Goal: Transaction & Acquisition: Purchase product/service

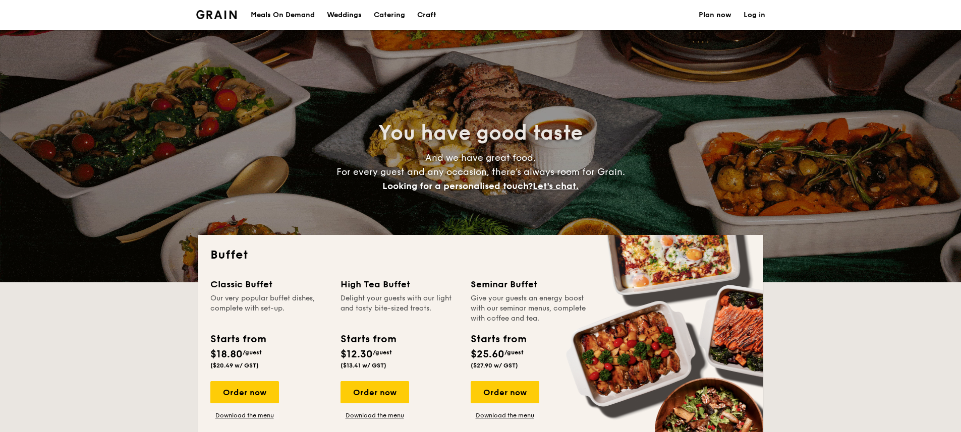
select select
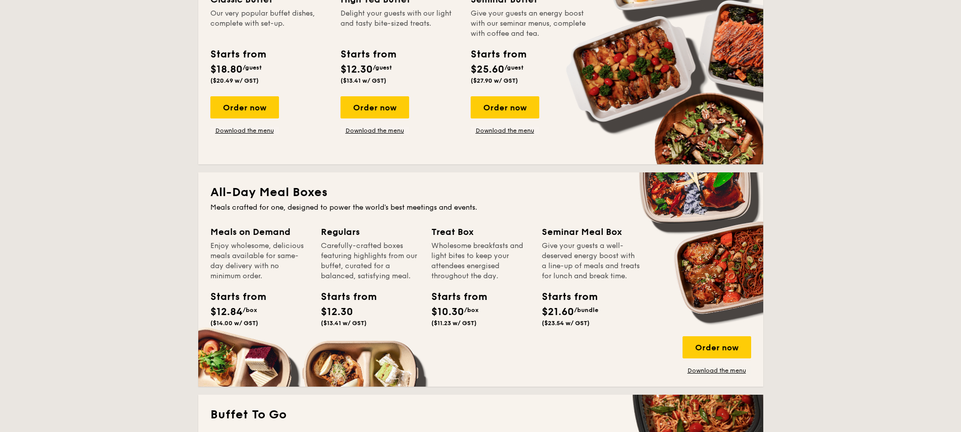
scroll to position [299, 0]
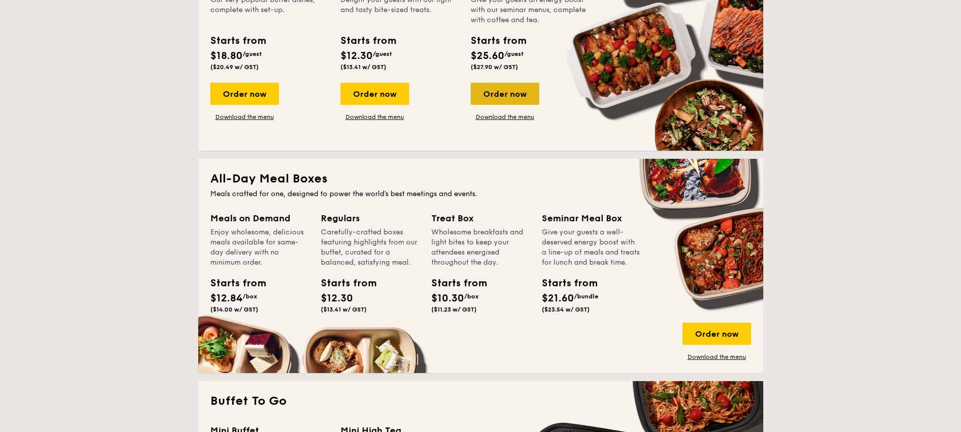
click at [510, 97] on div "Order now" at bounding box center [505, 94] width 69 height 22
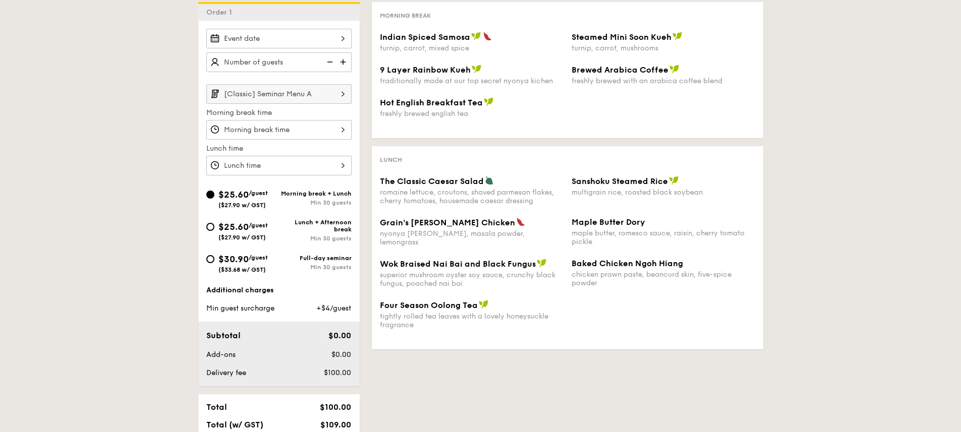
scroll to position [221, 0]
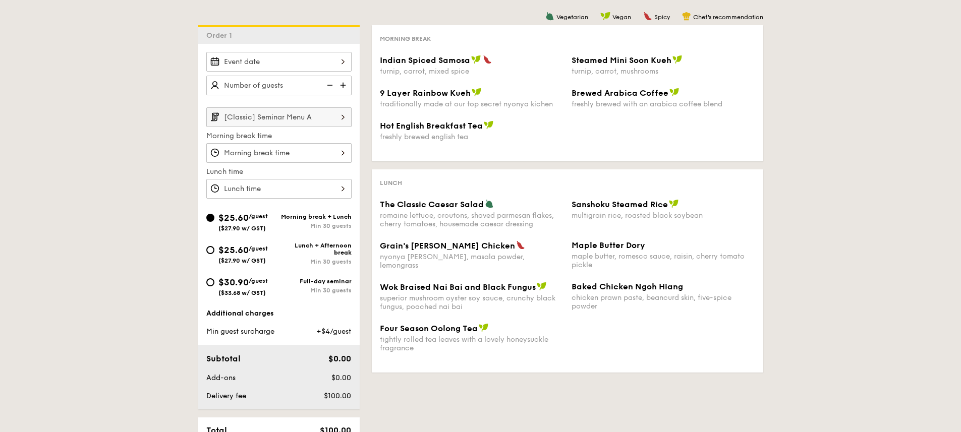
click at [342, 82] on img at bounding box center [344, 85] width 15 height 19
click at [328, 86] on img at bounding box center [328, 85] width 15 height 19
click at [346, 83] on img at bounding box center [344, 85] width 15 height 19
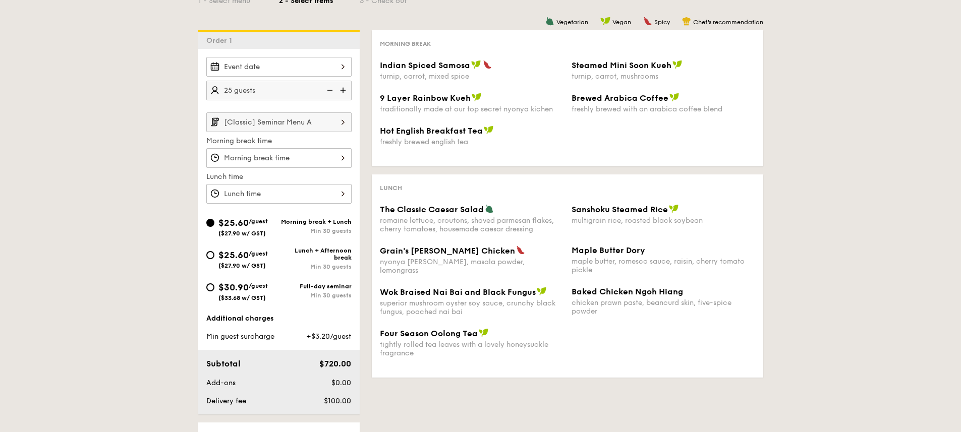
scroll to position [211, 0]
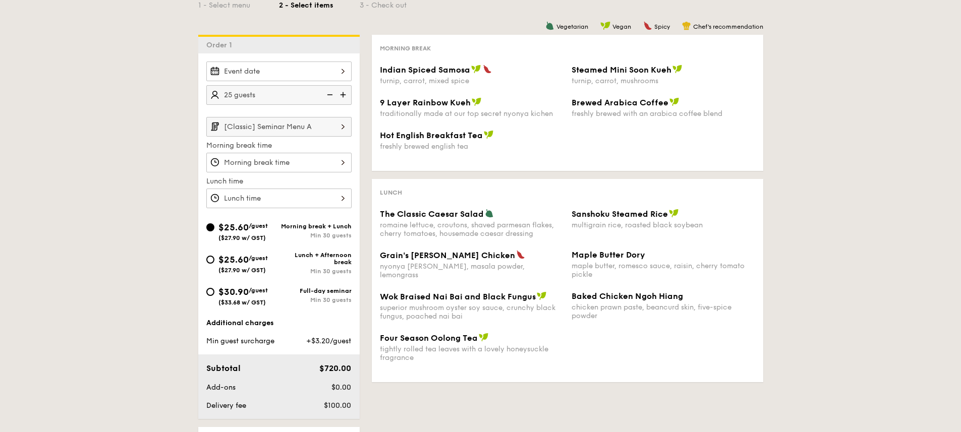
click at [340, 92] on img at bounding box center [344, 94] width 15 height 19
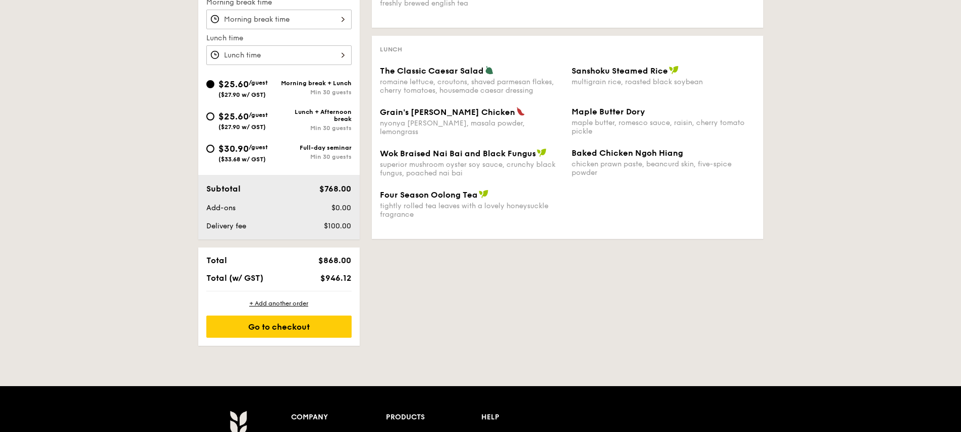
scroll to position [218, 0]
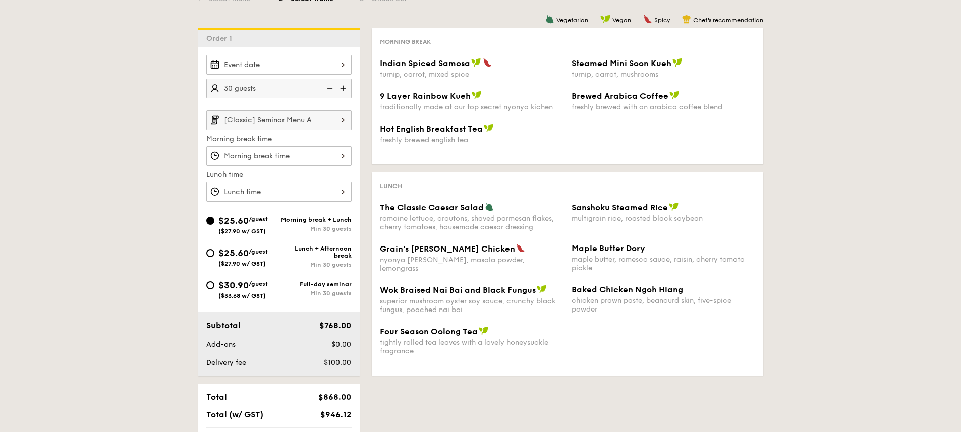
click at [344, 86] on img at bounding box center [344, 88] width 15 height 19
type input "35 guests"
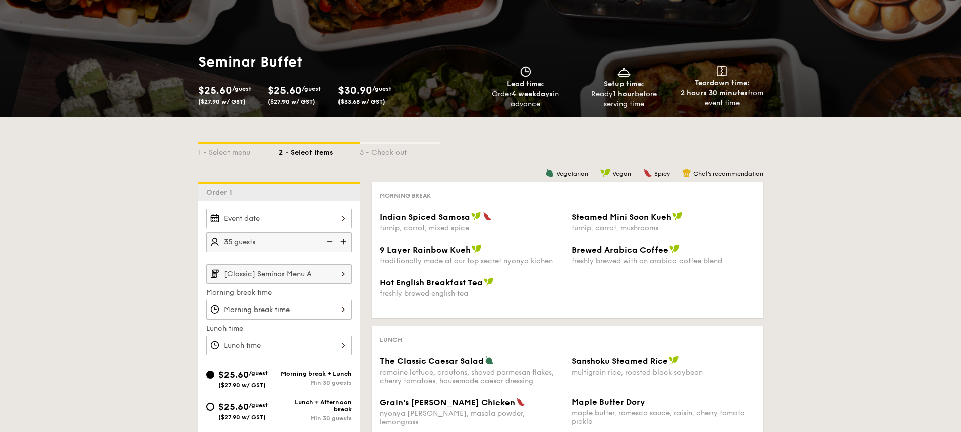
scroll to position [0, 0]
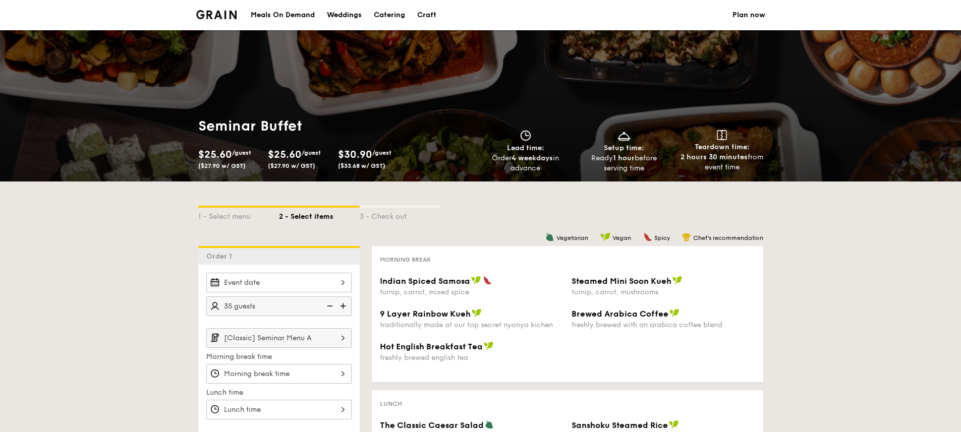
click at [412, 12] on link "Craft" at bounding box center [426, 15] width 31 height 30
click at [387, 12] on div "Catering" at bounding box center [389, 15] width 31 height 30
select select
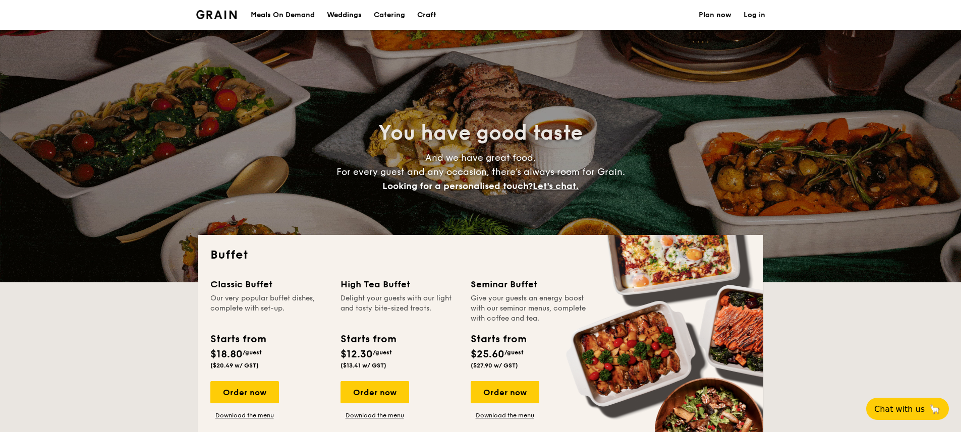
select select
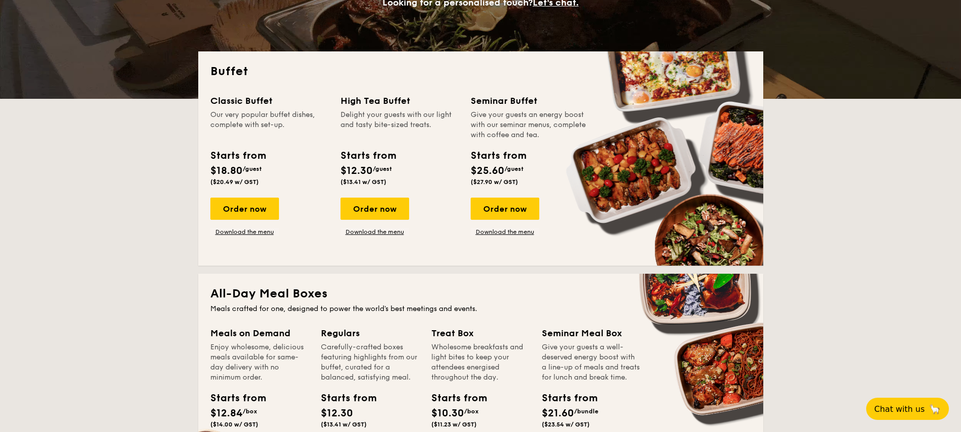
scroll to position [184, 0]
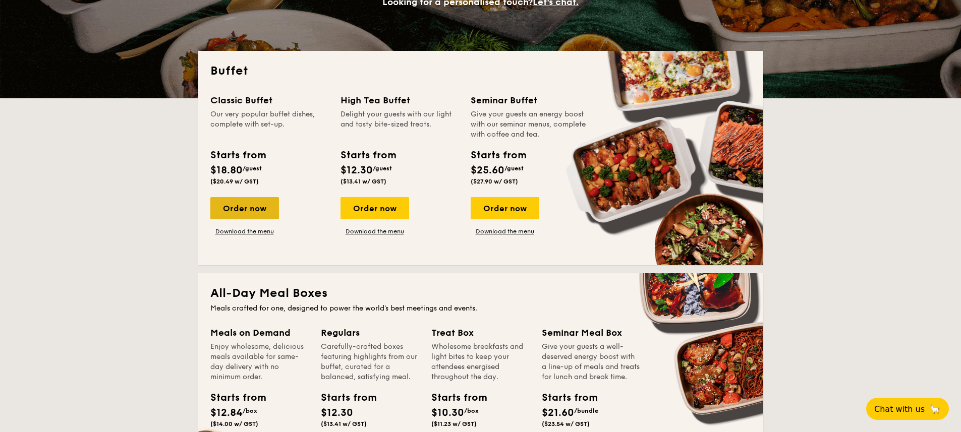
click at [257, 217] on div "Order now" at bounding box center [244, 208] width 69 height 22
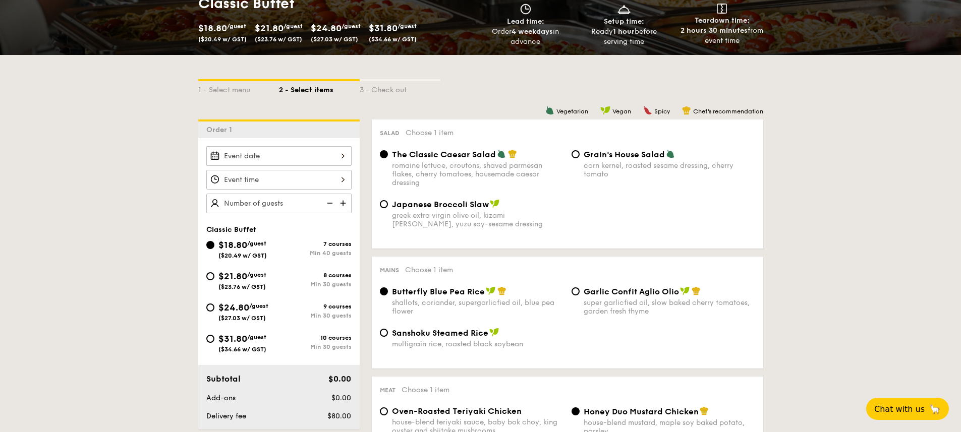
scroll to position [155, 0]
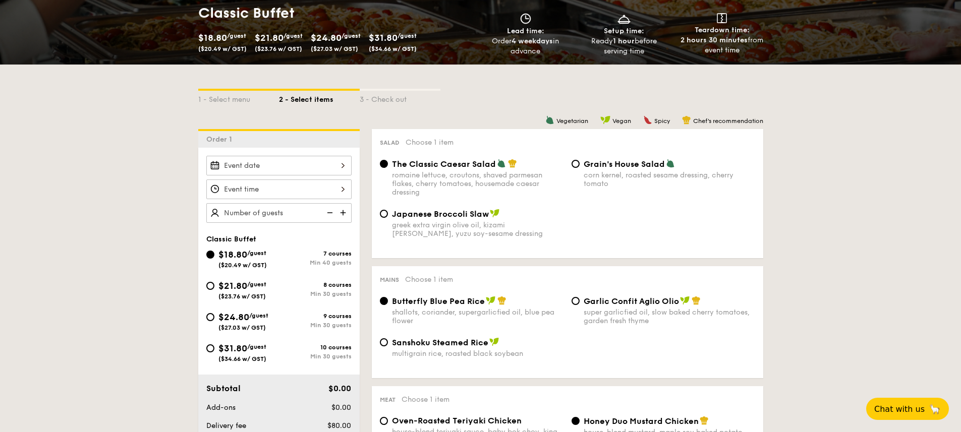
click at [345, 213] on img at bounding box center [344, 212] width 15 height 19
type input "40 guests"
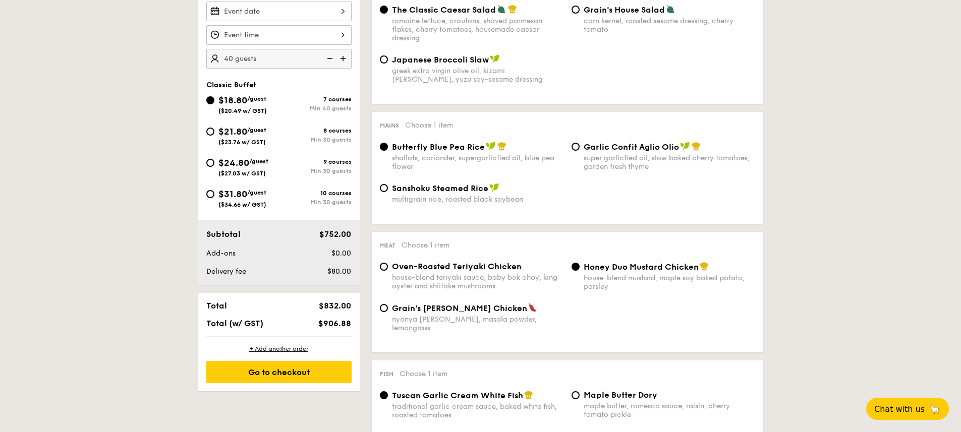
scroll to position [309, 0]
click at [329, 58] on img at bounding box center [328, 58] width 15 height 19
click at [329, 66] on img at bounding box center [328, 58] width 15 height 19
click at [329, 59] on img at bounding box center [328, 58] width 15 height 19
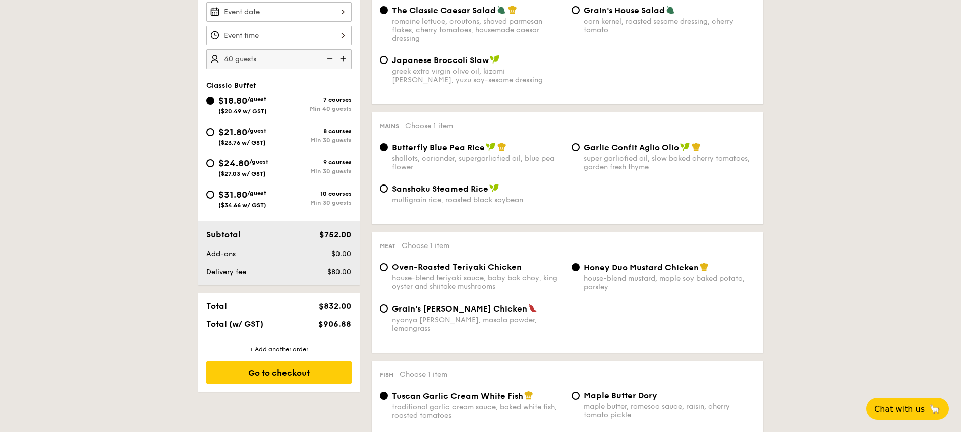
click at [329, 59] on img at bounding box center [328, 58] width 15 height 19
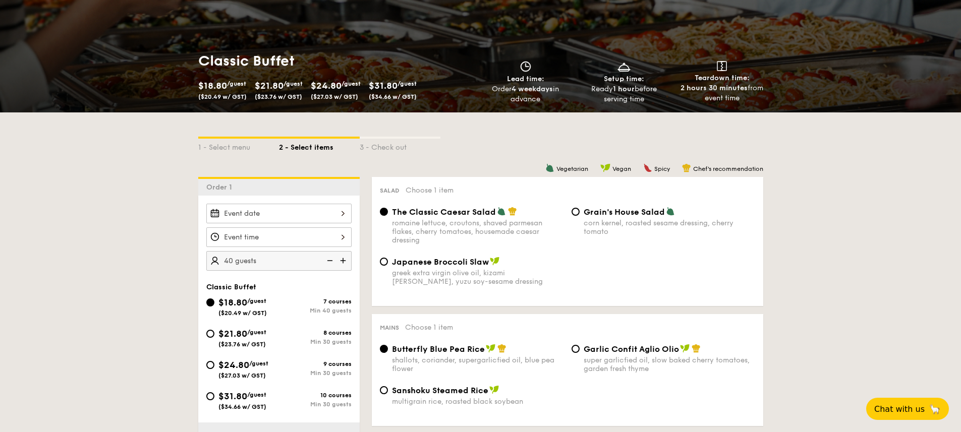
scroll to position [0, 0]
